Goal: Transaction & Acquisition: Book appointment/travel/reservation

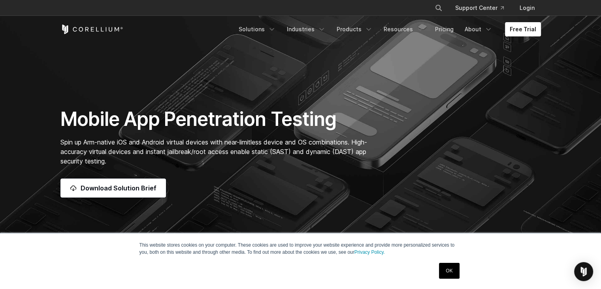
scroll to position [40, 0]
click at [137, 179] on link "Download Solution Brief" at bounding box center [113, 187] width 106 height 19
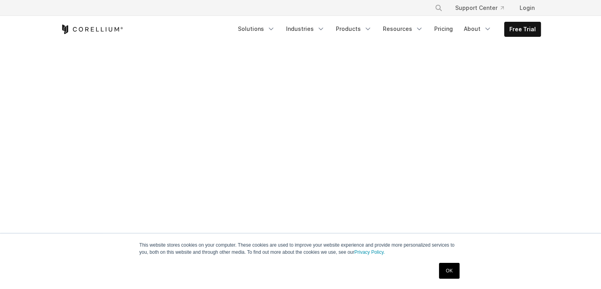
scroll to position [158, 0]
click at [459, 268] on link "OK" at bounding box center [449, 271] width 20 height 16
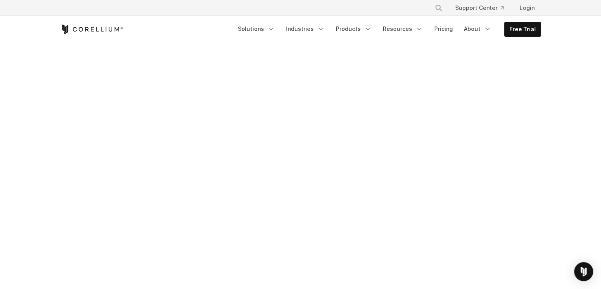
scroll to position [237, 0]
click at [444, 25] on link "Pricing" at bounding box center [444, 29] width 28 height 14
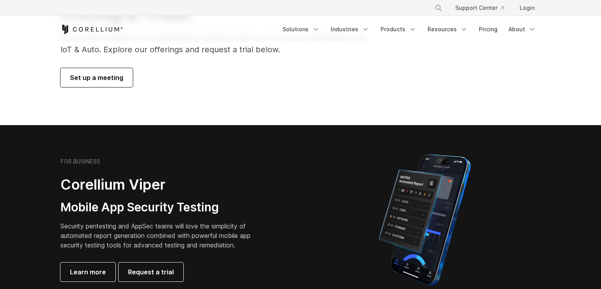
scroll to position [79, 0]
click at [114, 81] on span "Set up a meeting" at bounding box center [96, 77] width 53 height 9
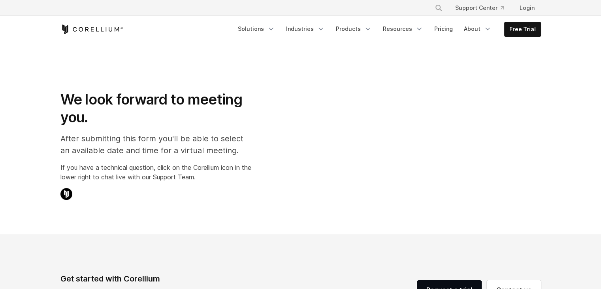
select select "**"
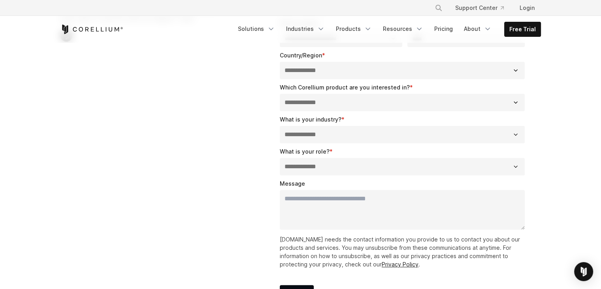
scroll to position [198, 0]
